Goal: Task Accomplishment & Management: Use online tool/utility

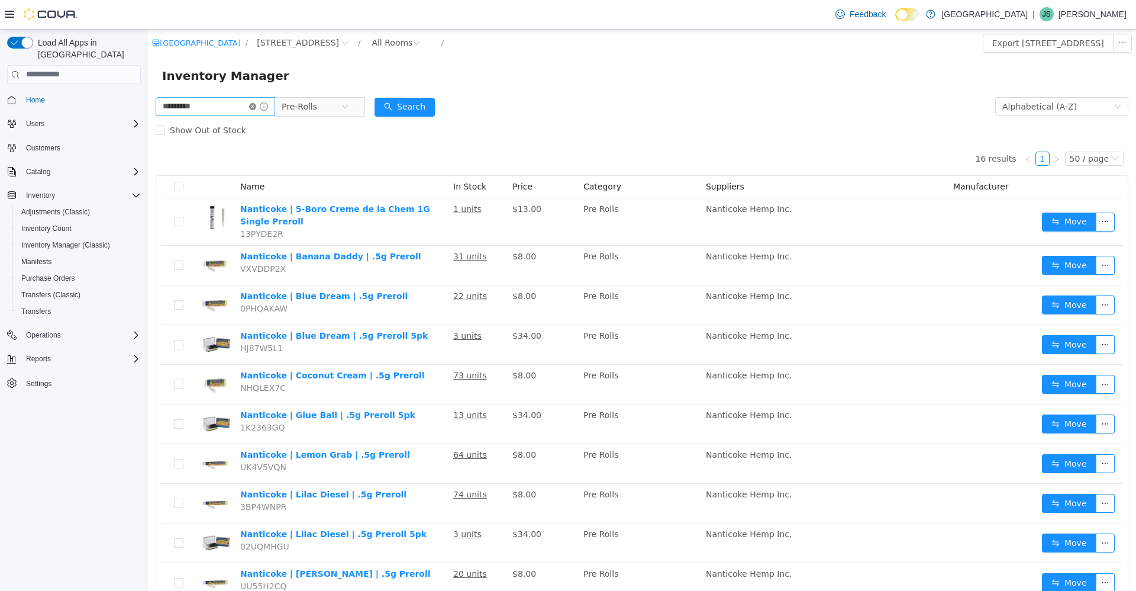
click at [256, 109] on icon "icon: close-circle" at bounding box center [252, 105] width 7 height 7
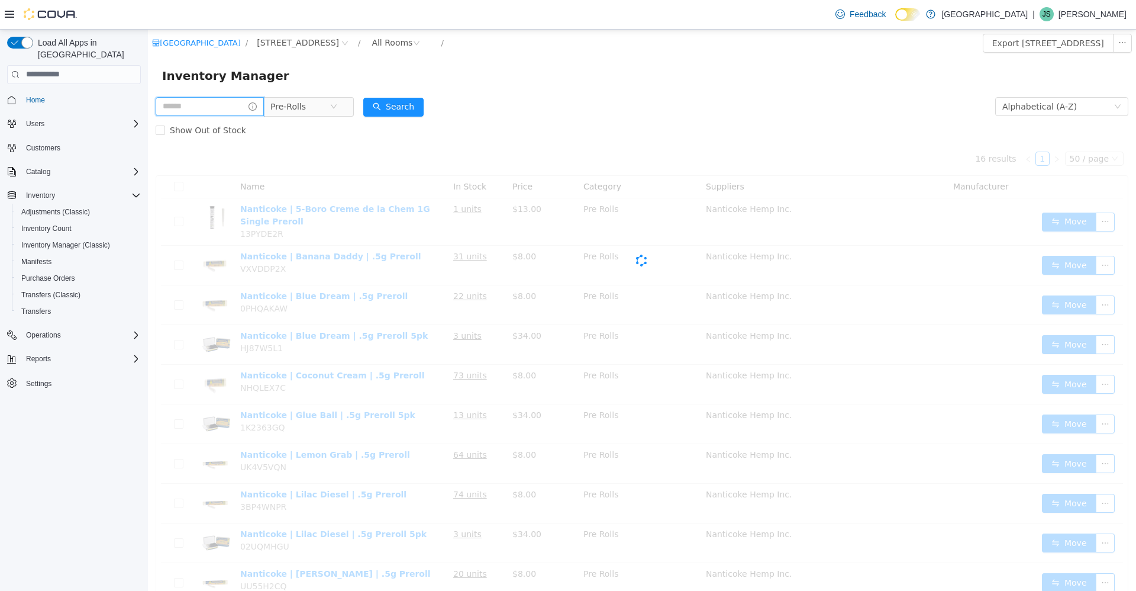
click at [255, 101] on input "text" at bounding box center [210, 105] width 108 height 19
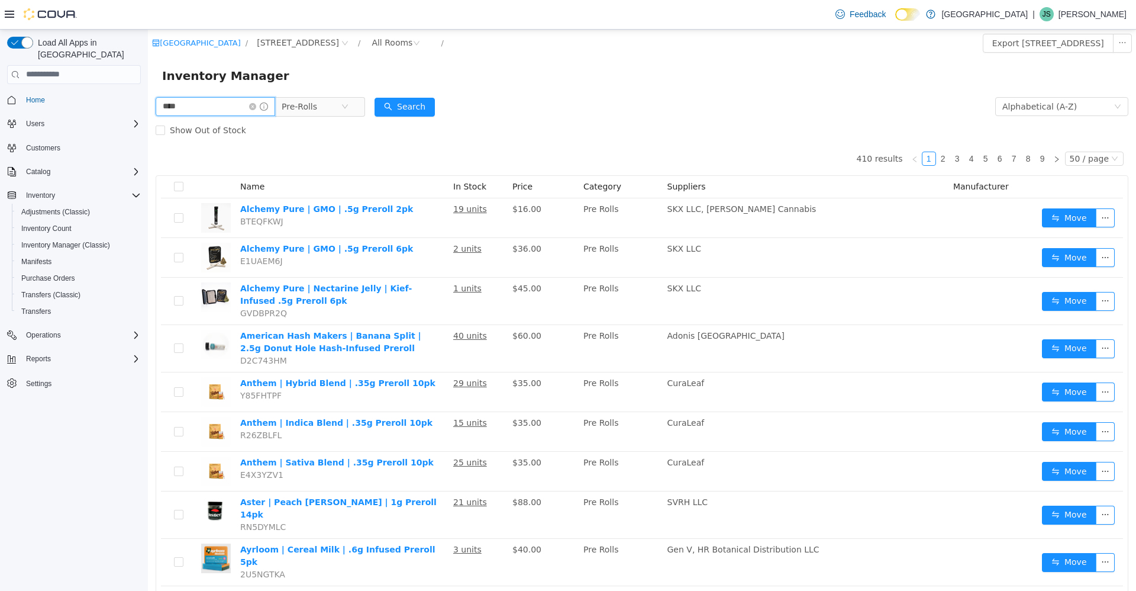
type input "****"
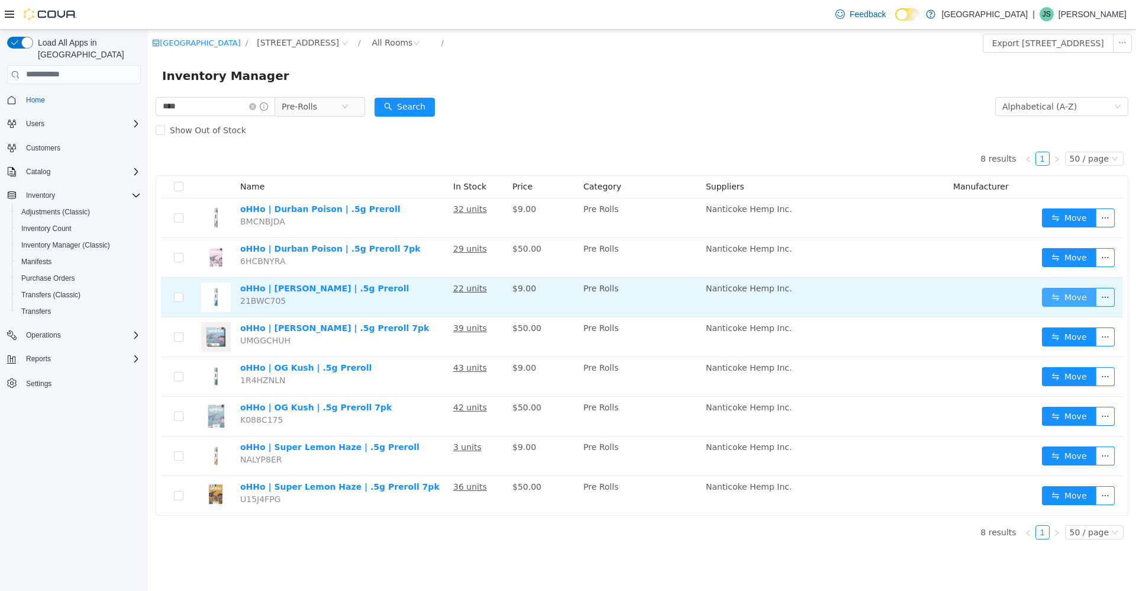
click at [1070, 300] on button "Move" at bounding box center [1069, 296] width 54 height 19
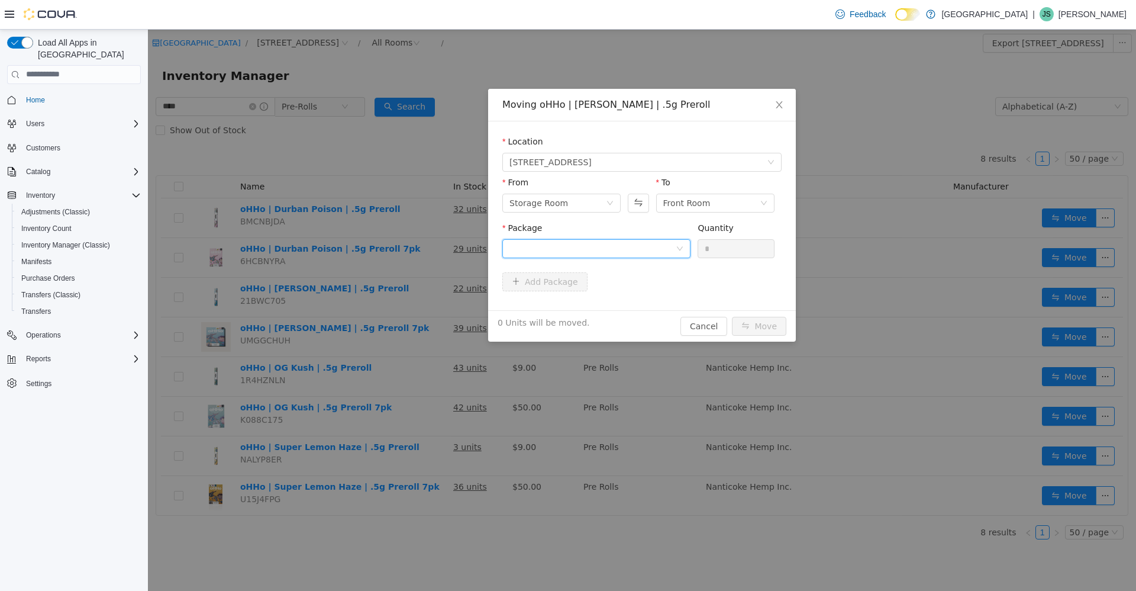
drag, startPoint x: 657, startPoint y: 250, endPoint x: 632, endPoint y: 256, distance: 26.1
click at [656, 250] on div at bounding box center [593, 248] width 166 height 18
click at [595, 305] on li "ML121907JHPR Quantity : 4 Units" at bounding box center [597, 297] width 188 height 32
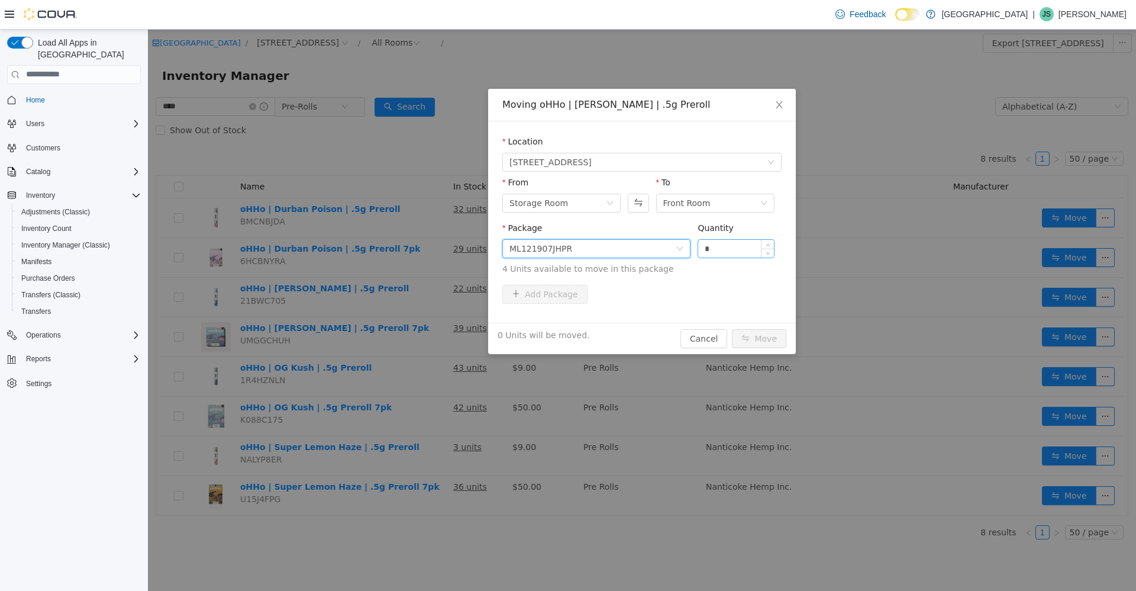
drag, startPoint x: 718, startPoint y: 252, endPoint x: 726, endPoint y: 248, distance: 9.0
click at [726, 248] on input "*" at bounding box center [736, 248] width 76 height 18
type input "*"
click at [732, 329] on button "Move" at bounding box center [759, 338] width 54 height 19
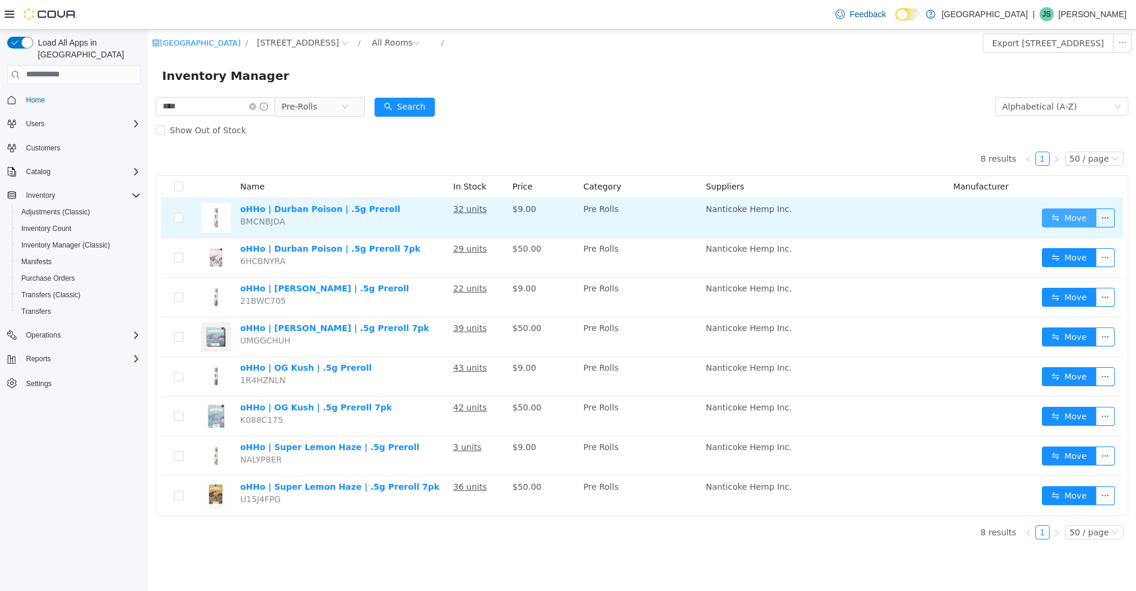
click at [1067, 219] on button "Move" at bounding box center [1069, 217] width 54 height 19
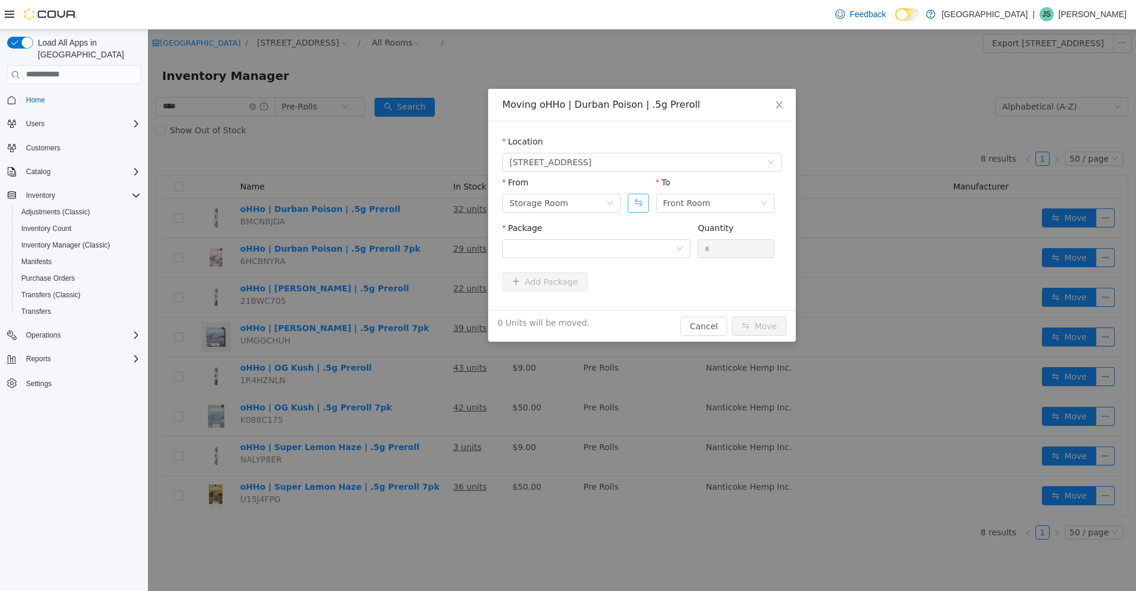
click at [636, 205] on button "Swap" at bounding box center [638, 202] width 21 height 19
click at [628, 247] on div at bounding box center [593, 248] width 166 height 18
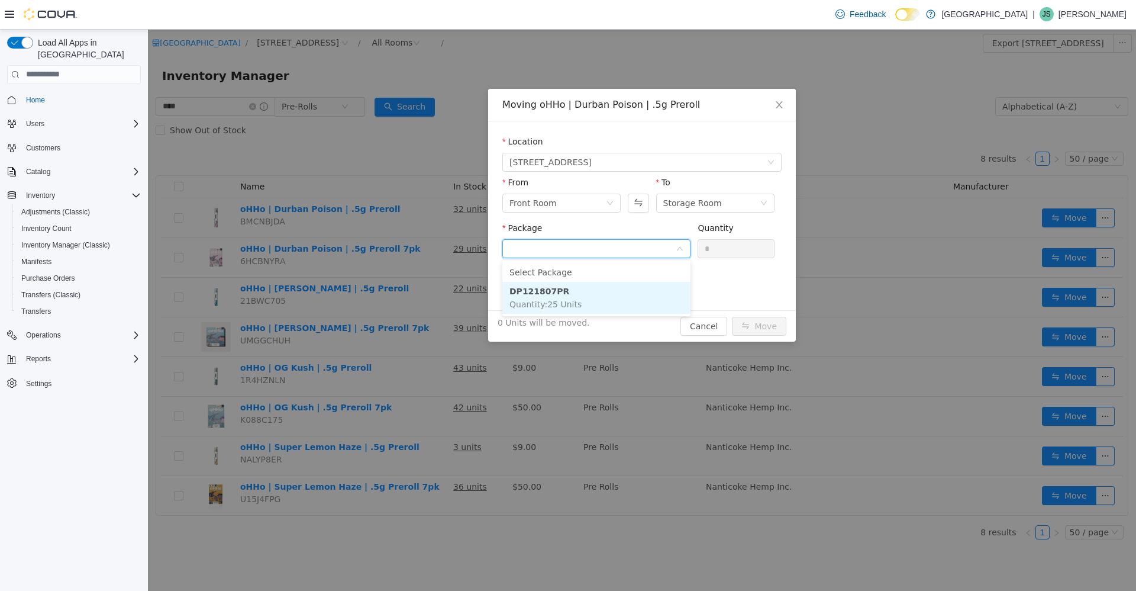
click at [633, 294] on li "DP121807PR Quantity : 25 Units" at bounding box center [597, 297] width 188 height 32
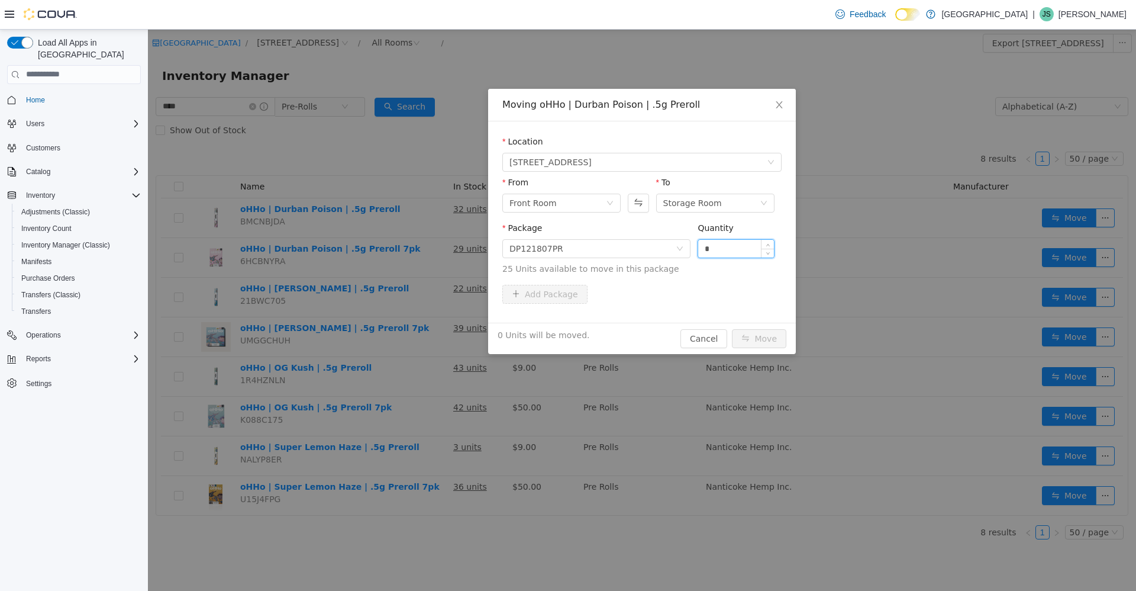
click at [741, 247] on input "*" at bounding box center [736, 248] width 76 height 18
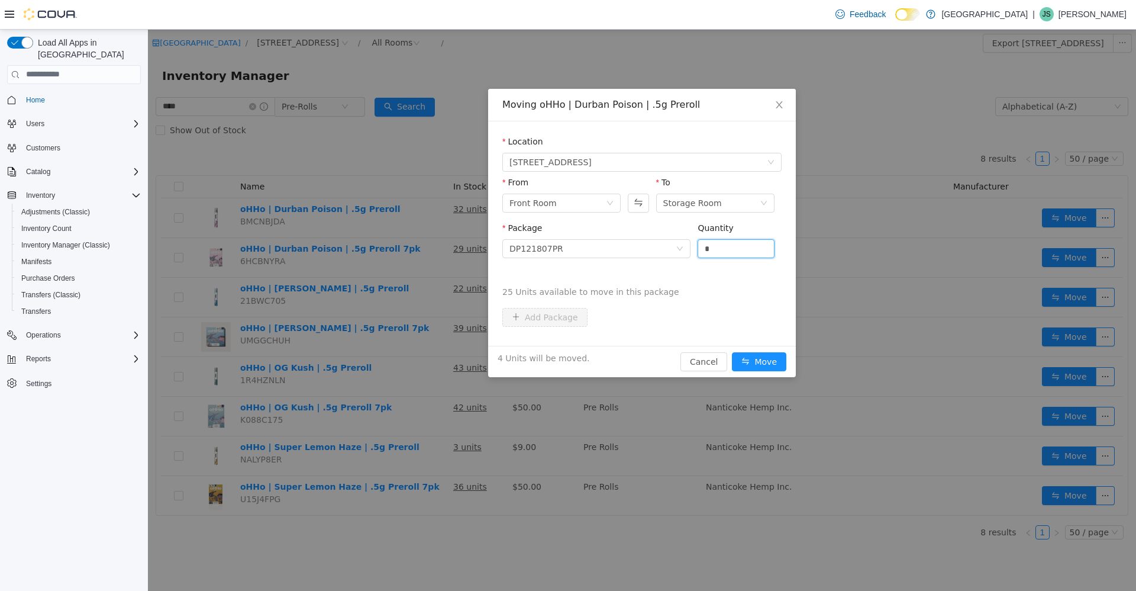
type input "*"
click at [732, 352] on button "Move" at bounding box center [759, 361] width 54 height 19
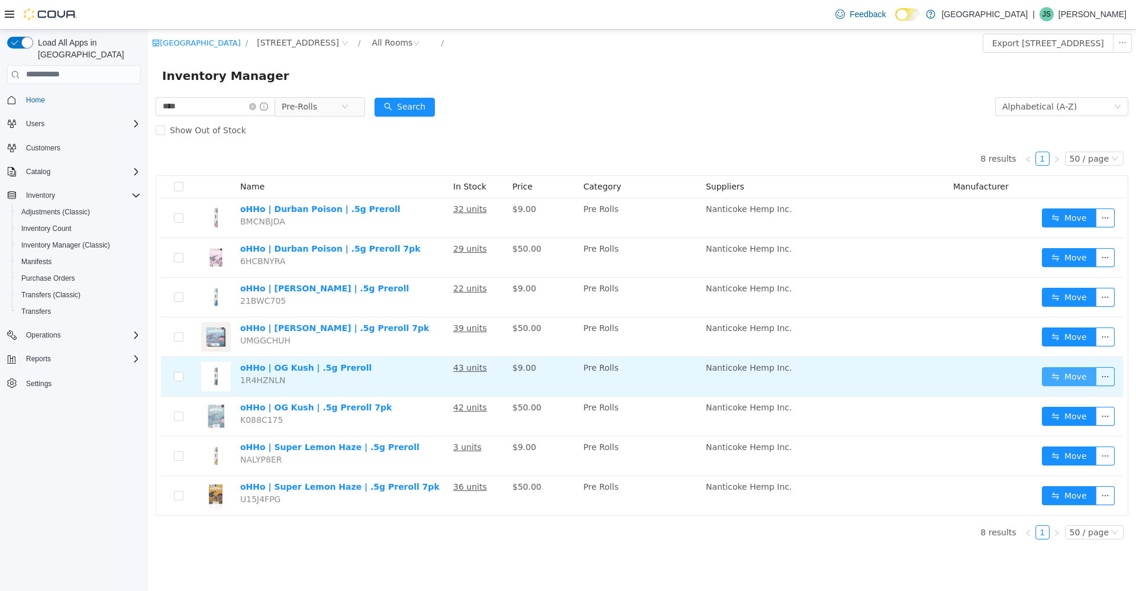
click at [1053, 375] on button "Move" at bounding box center [1069, 375] width 54 height 19
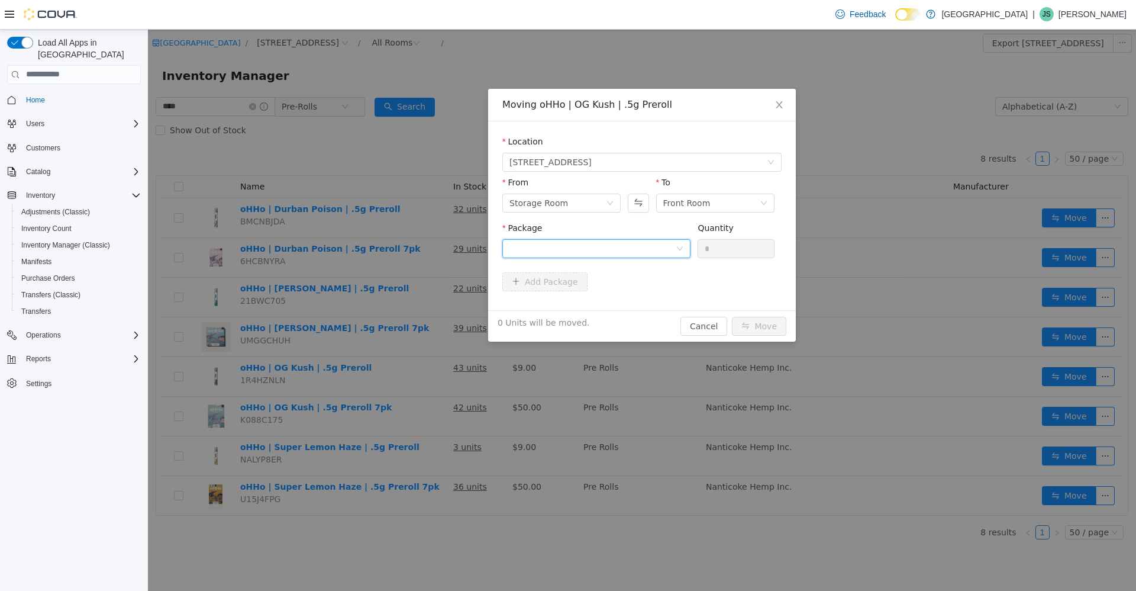
click at [604, 249] on div at bounding box center [593, 248] width 166 height 18
click at [622, 311] on li "AG112612PR Quantity : 24 Units" at bounding box center [597, 297] width 188 height 32
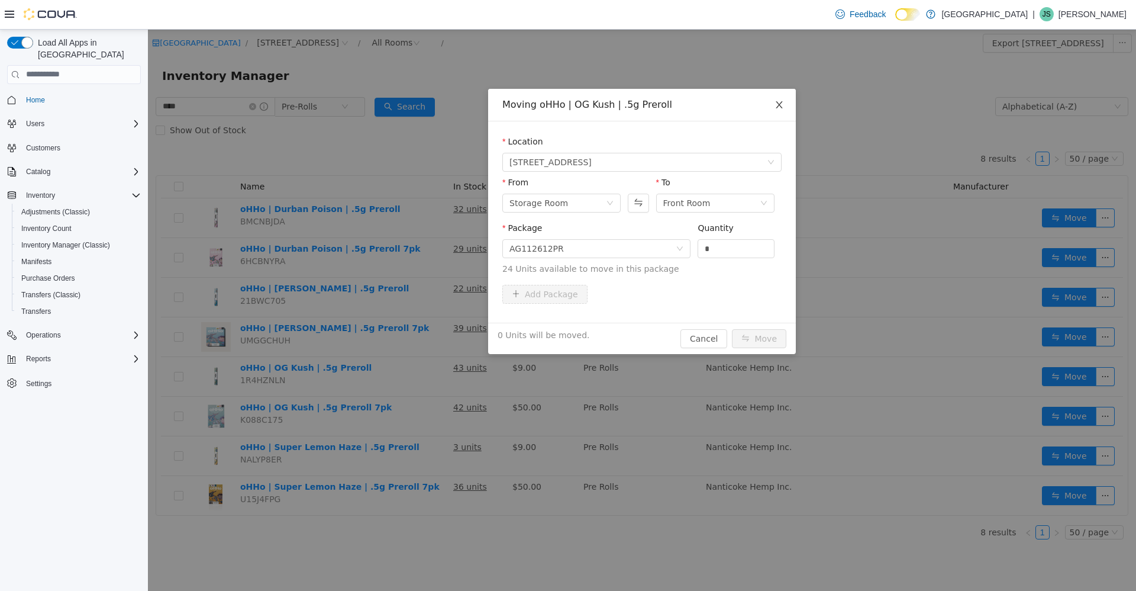
click at [779, 105] on icon "icon: close" at bounding box center [779, 104] width 7 height 7
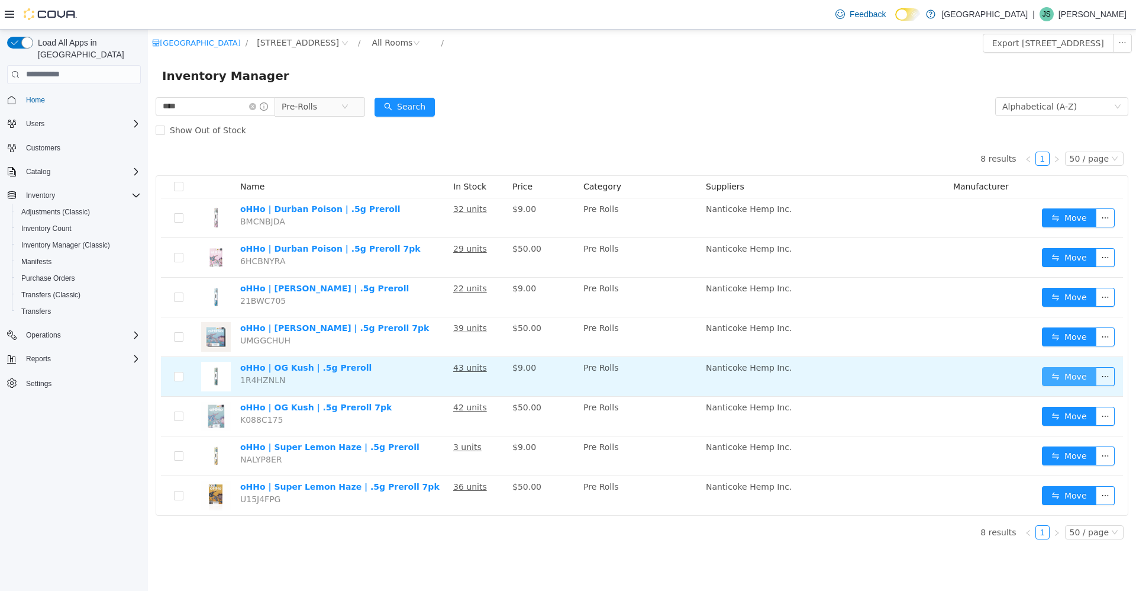
click at [1065, 377] on button "Move" at bounding box center [1069, 375] width 54 height 19
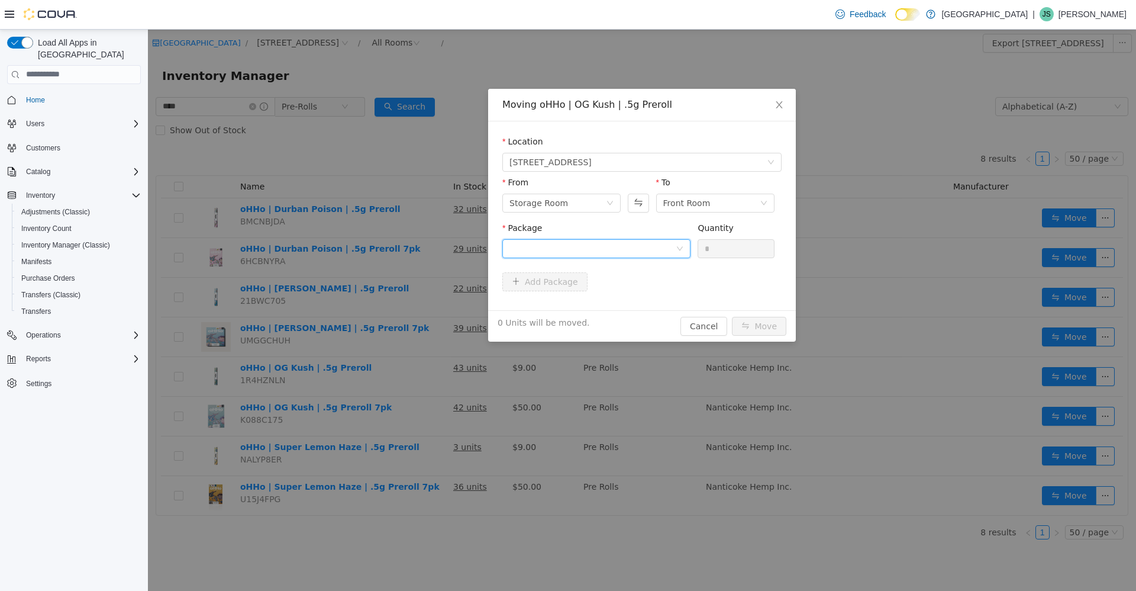
click at [615, 246] on div at bounding box center [593, 248] width 166 height 18
click at [624, 311] on li "AG112612PR Quantity : 24 Units" at bounding box center [597, 297] width 188 height 32
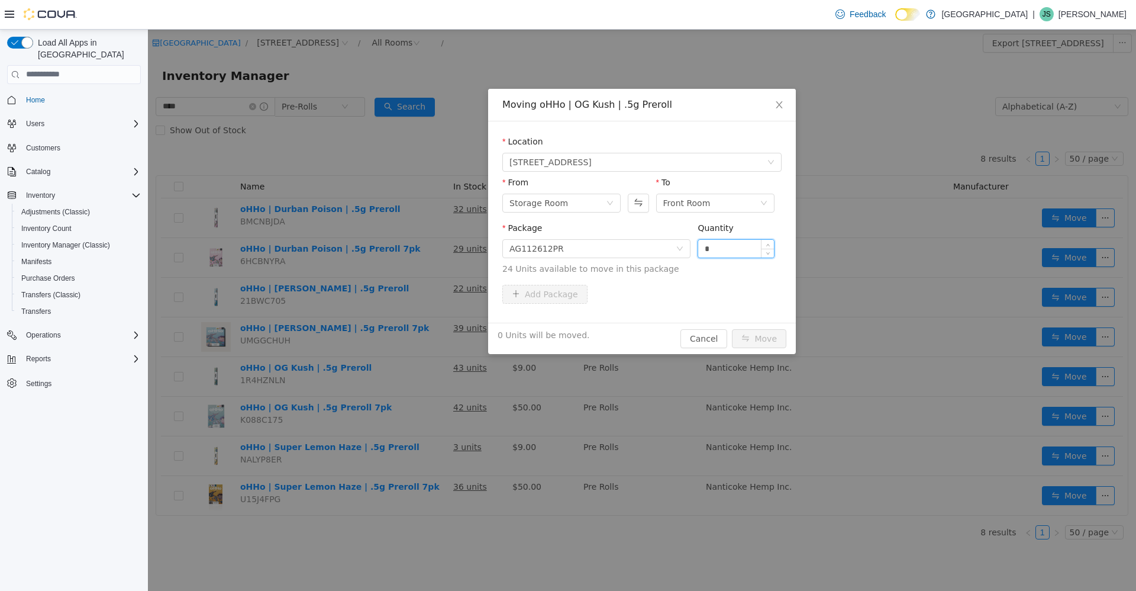
click at [719, 248] on input "*" at bounding box center [736, 248] width 76 height 18
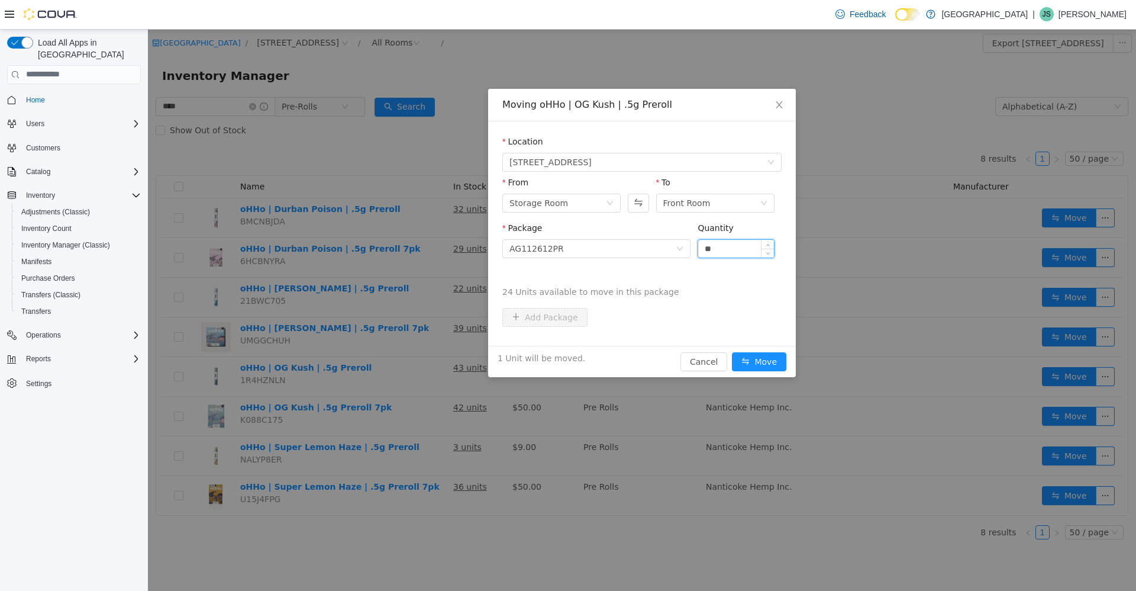
type input "**"
click at [732, 352] on button "Move" at bounding box center [759, 361] width 54 height 19
